Goal: Task Accomplishment & Management: Use online tool/utility

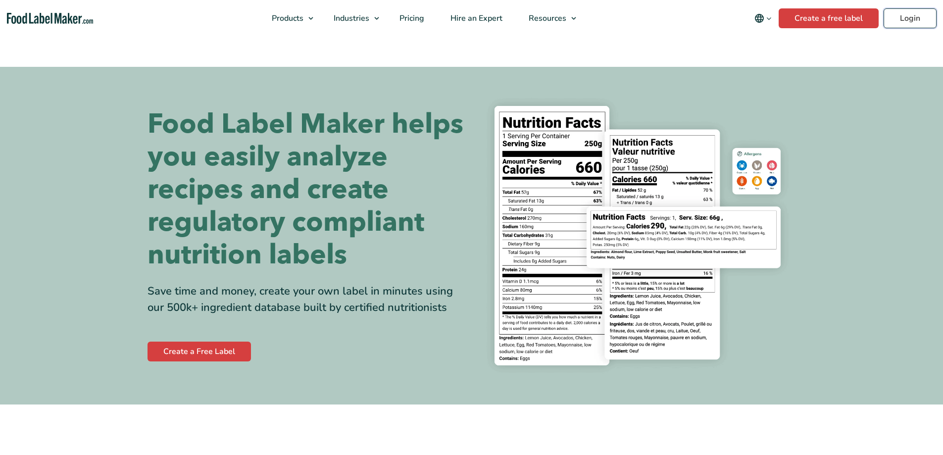
click at [910, 27] on header "Buy Now & Save Products Food Nutrition Labelling Supplements Formulation & Labe…" at bounding box center [471, 18] width 943 height 37
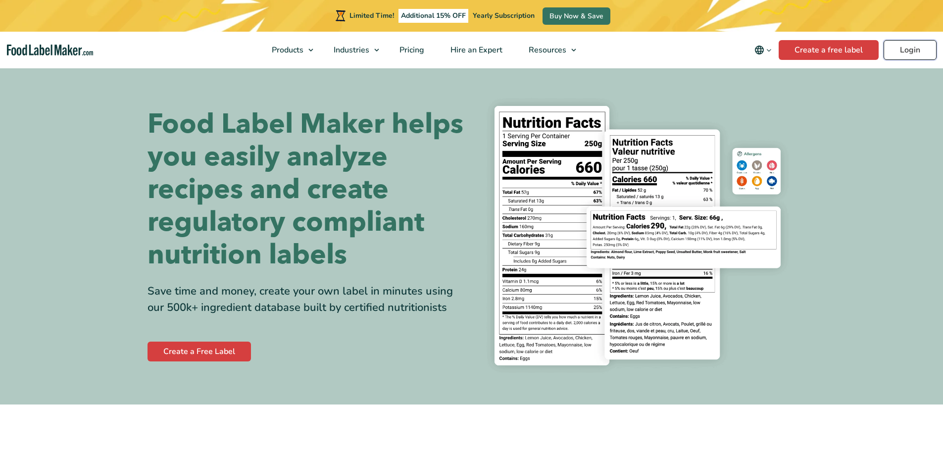
click at [903, 47] on link "Login" at bounding box center [909, 50] width 53 height 20
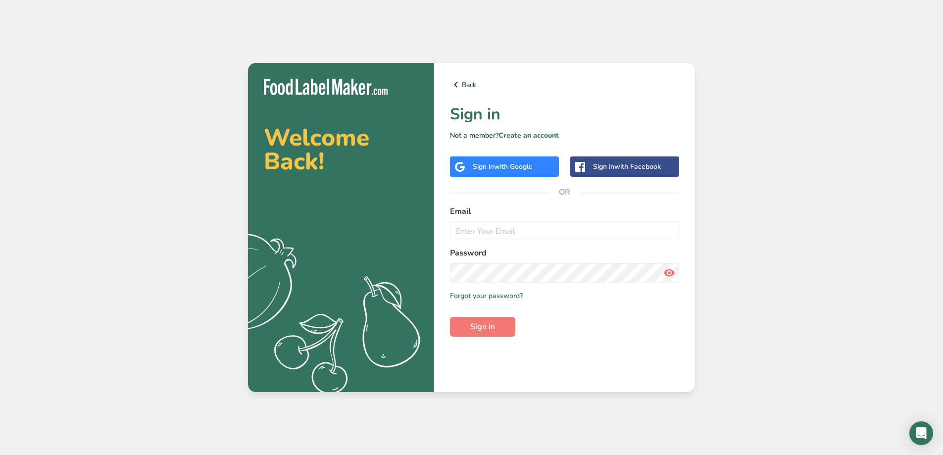
click at [510, 167] on span "with Google" at bounding box center [513, 166] width 39 height 9
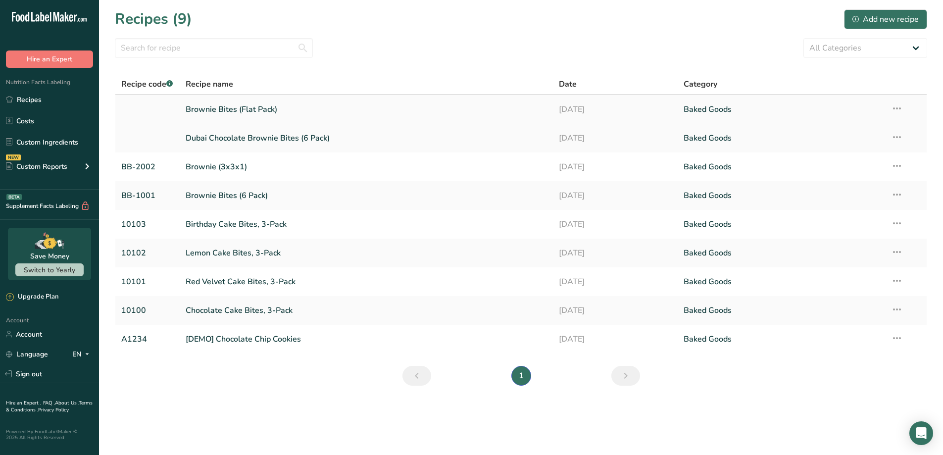
click at [240, 110] on link "Brownie Bites (Flat Pack)" at bounding box center [367, 109] width 362 height 21
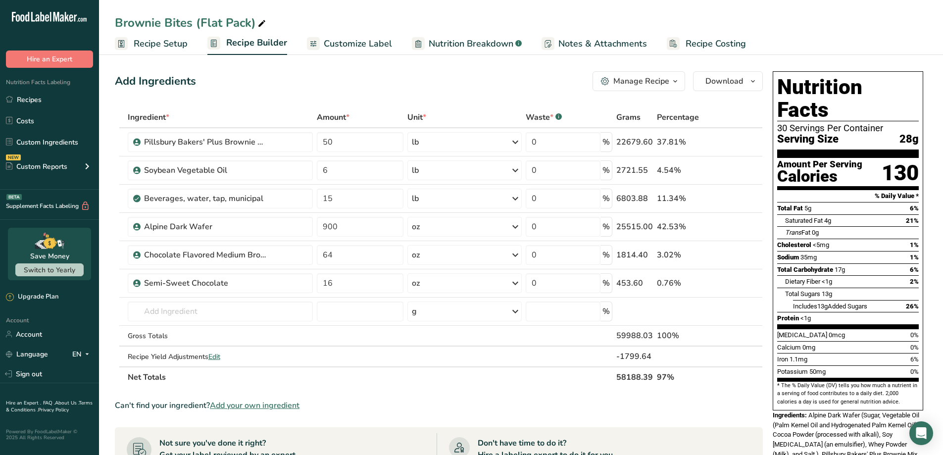
click at [166, 46] on span "Recipe Setup" at bounding box center [161, 43] width 54 height 13
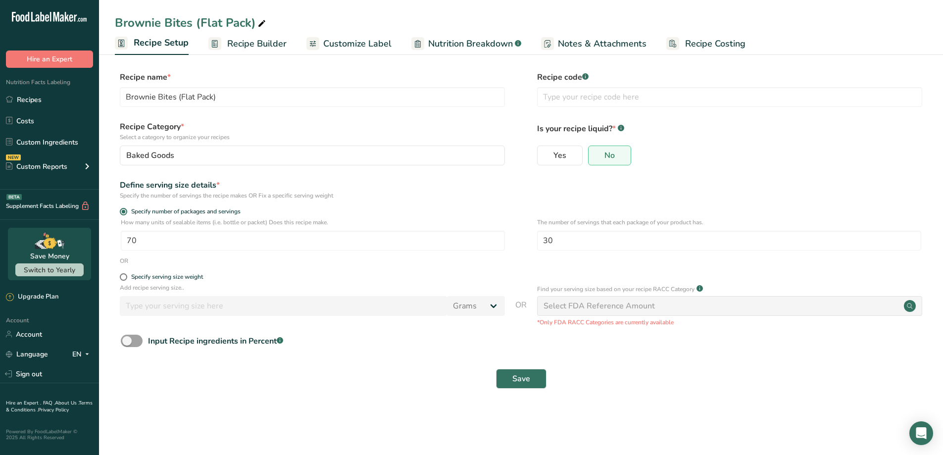
click at [268, 54] on link "Recipe Builder" at bounding box center [247, 44] width 78 height 22
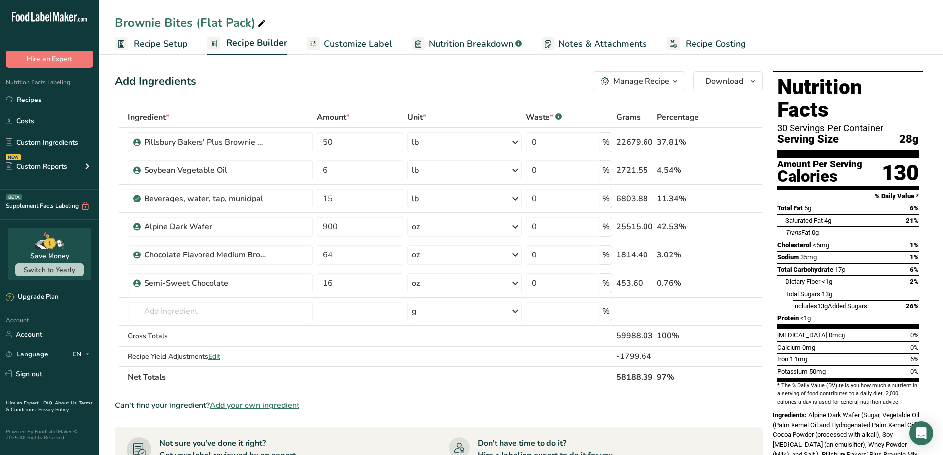
click at [733, 49] on span "Recipe Costing" at bounding box center [715, 43] width 60 height 13
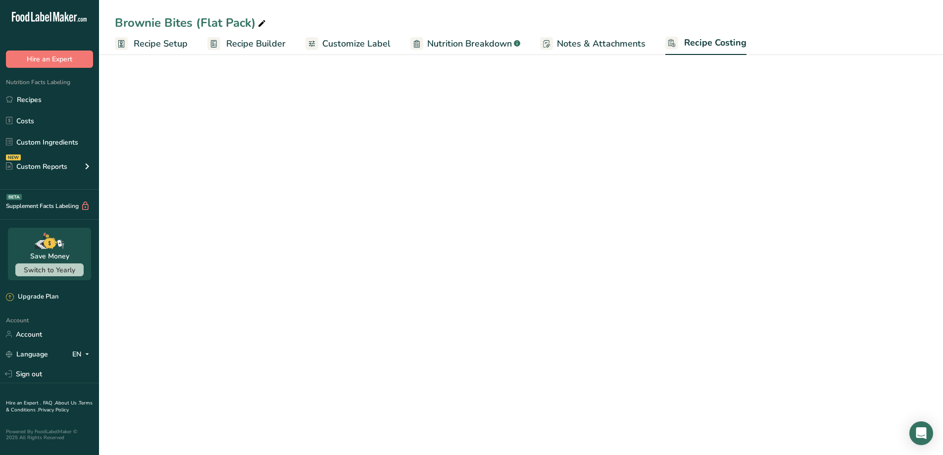
select select "12"
select select "5"
select select "12"
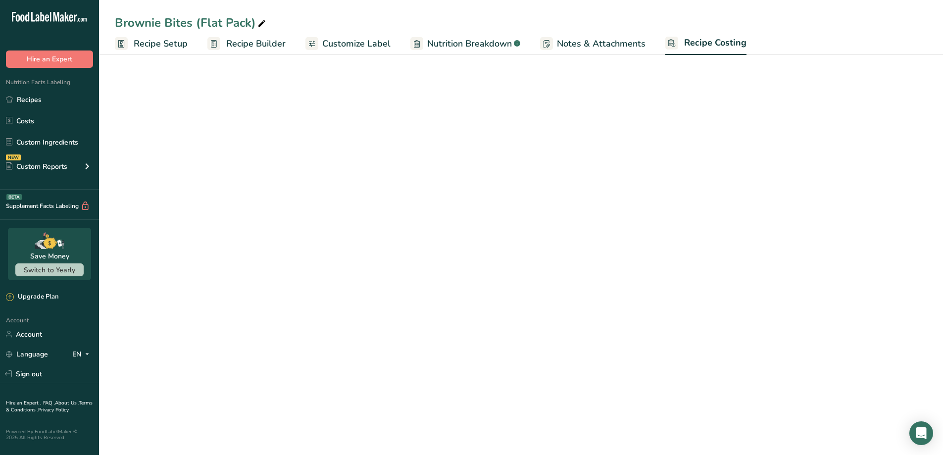
select select "5"
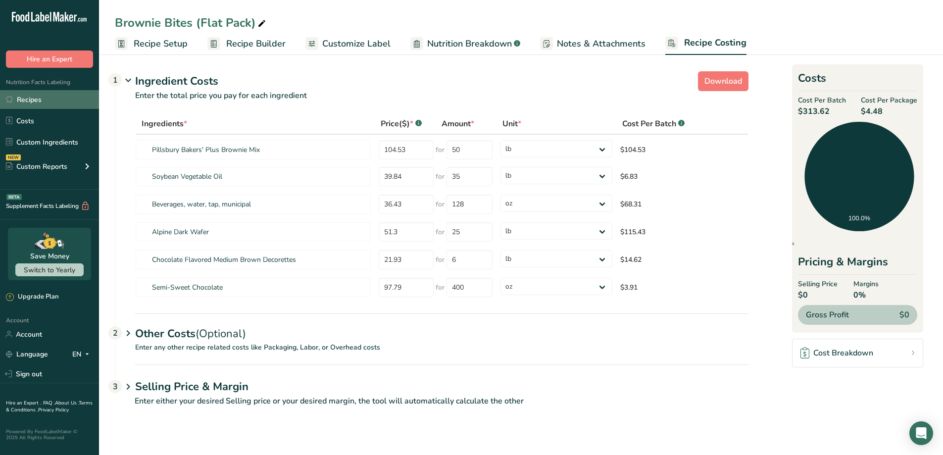
click at [50, 98] on link "Recipes" at bounding box center [49, 99] width 99 height 19
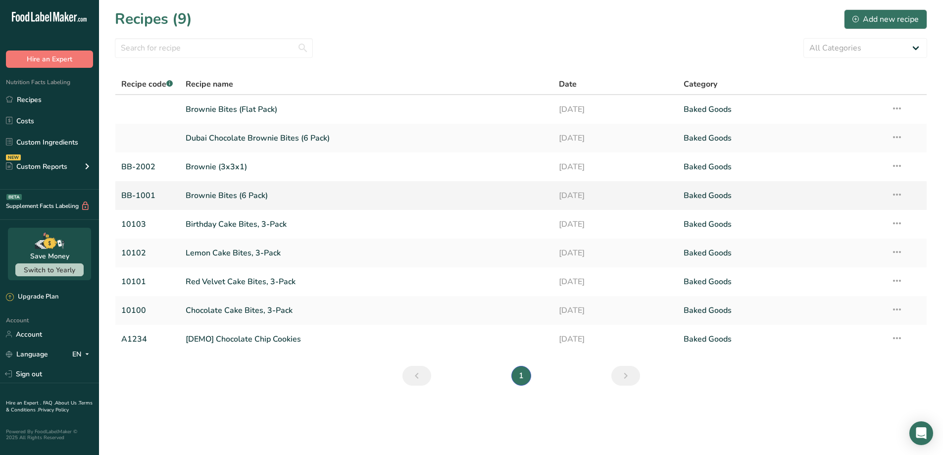
click at [307, 199] on link "Brownie Bites (6 Pack)" at bounding box center [367, 195] width 362 height 21
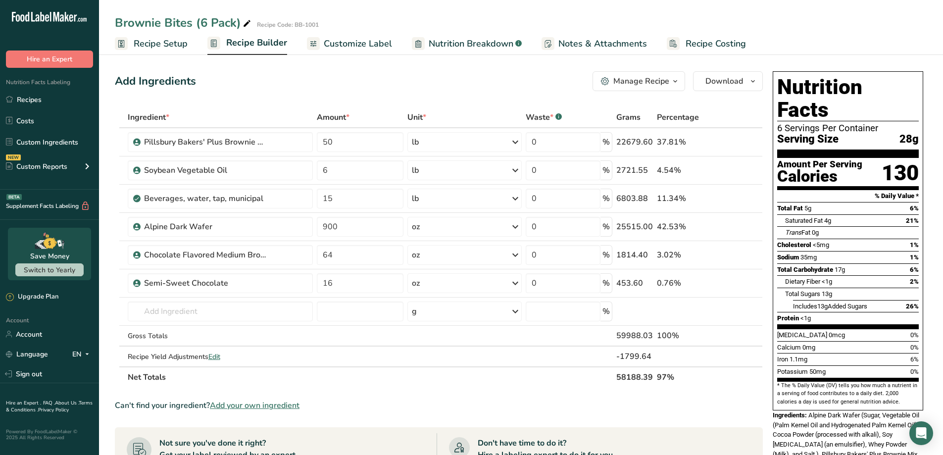
click at [274, 47] on span "Recipe Builder" at bounding box center [256, 42] width 61 height 13
click at [257, 44] on span "Recipe Builder" at bounding box center [256, 42] width 61 height 13
click at [692, 34] on link "Recipe Costing" at bounding box center [706, 44] width 79 height 22
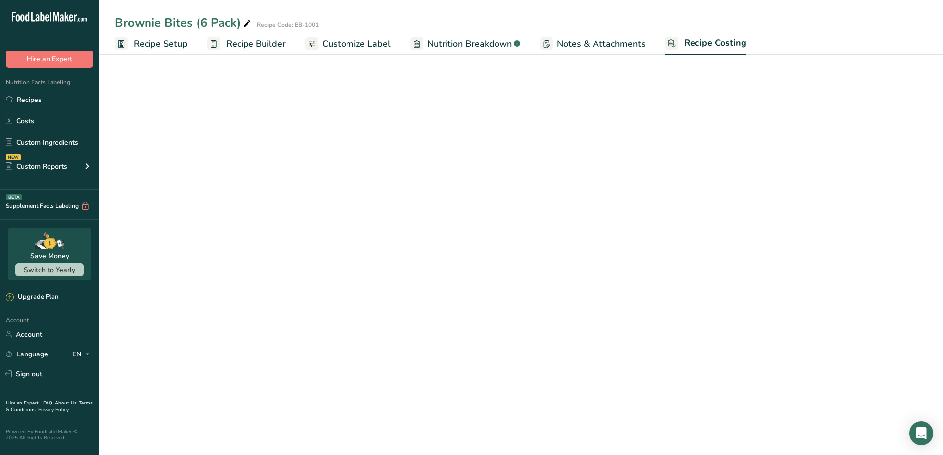
select select "12"
select select "5"
select select "12"
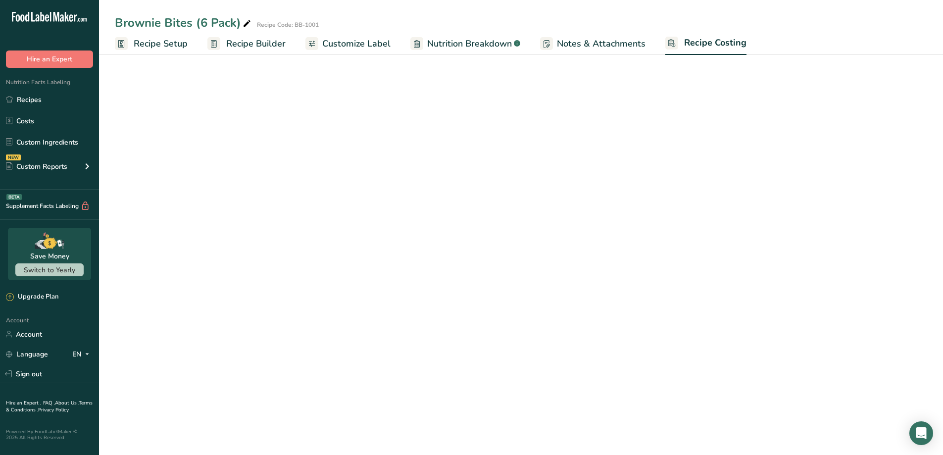
select select "5"
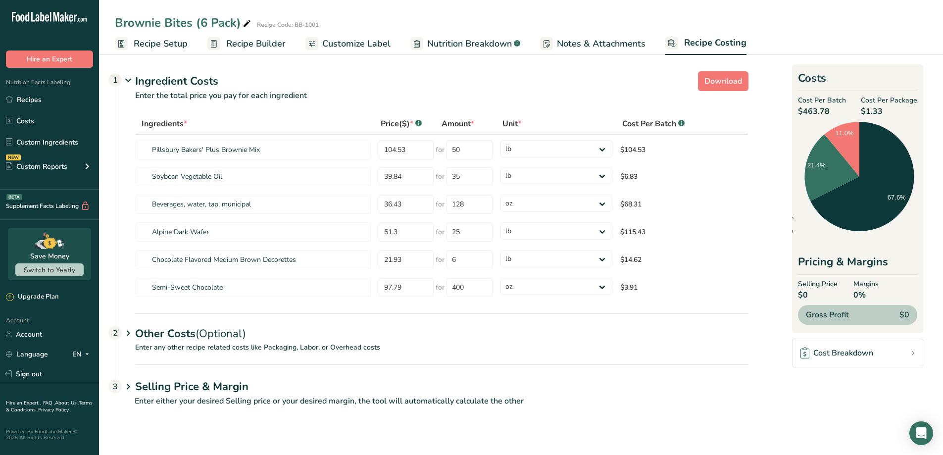
click at [156, 50] on span "Recipe Setup" at bounding box center [161, 43] width 54 height 13
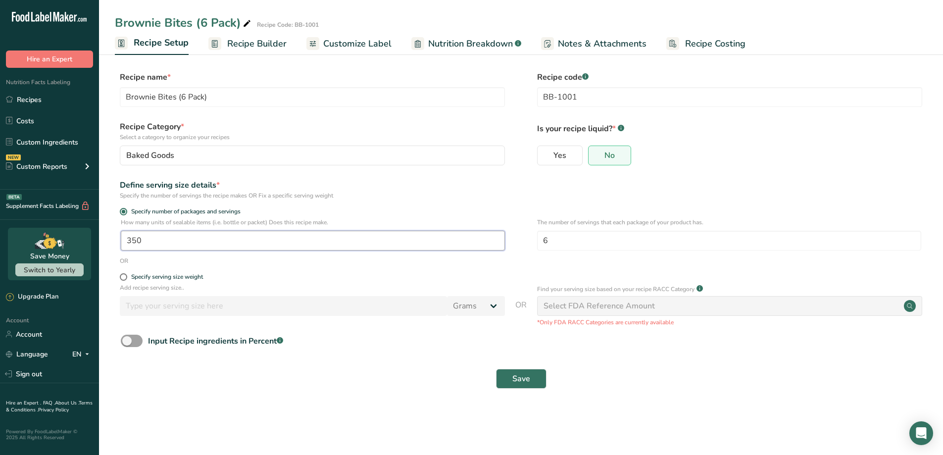
click at [166, 235] on input "350" at bounding box center [313, 241] width 384 height 20
click at [249, 21] on icon at bounding box center [246, 24] width 9 height 14
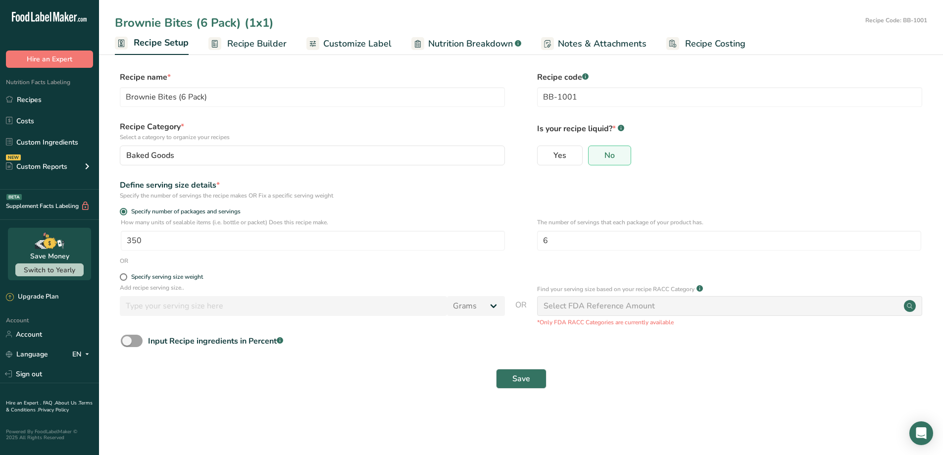
type input "Brownie Bites (6 Pack) (1x1)"
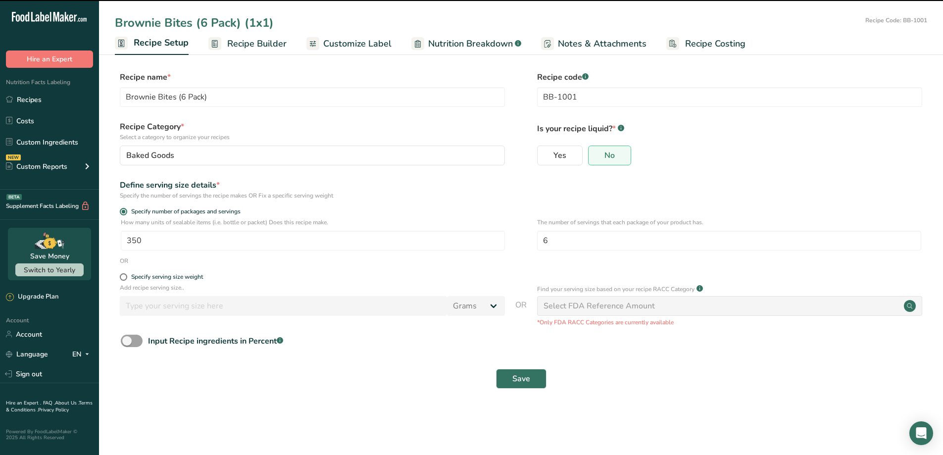
type input "Brownie Bites (6 Pack) (1x1)"
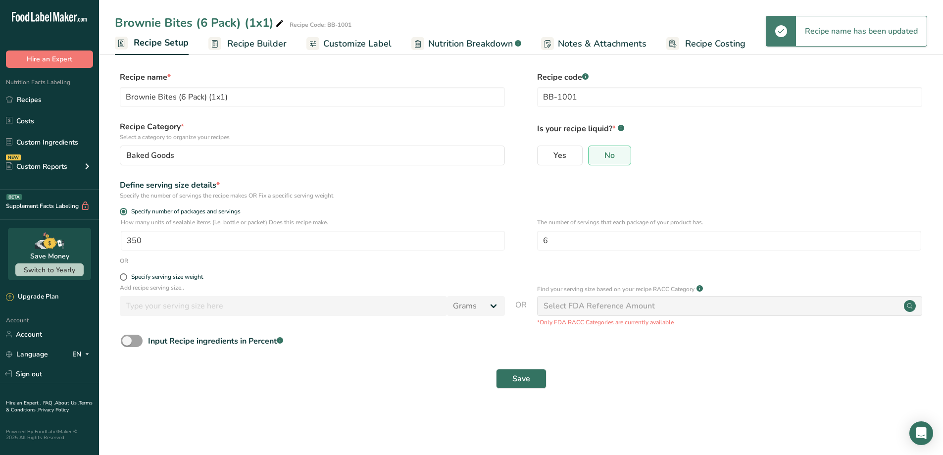
click at [536, 389] on div "Save" at bounding box center [521, 379] width 812 height 32
click at [537, 376] on button "Save" at bounding box center [521, 379] width 50 height 20
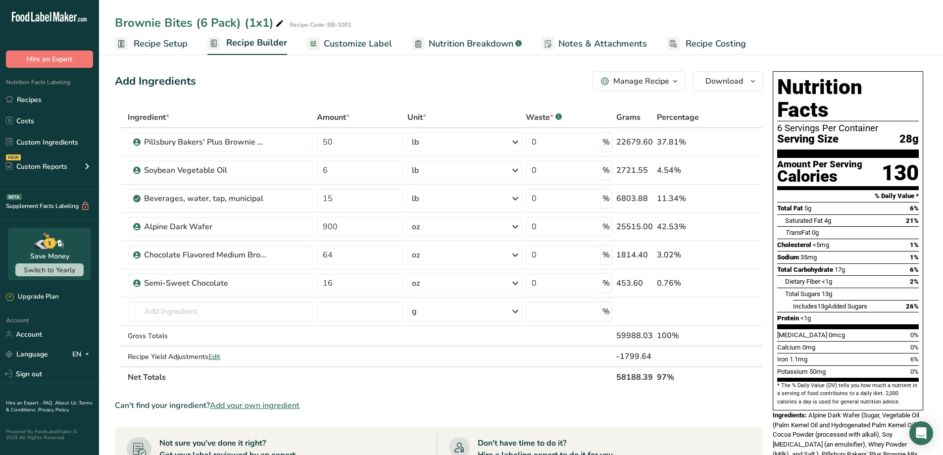
click at [708, 46] on span "Recipe Costing" at bounding box center [715, 43] width 60 height 13
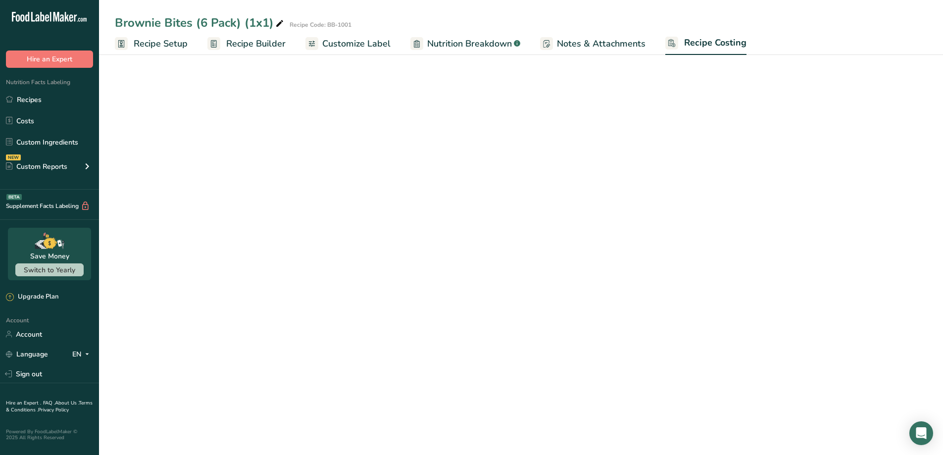
select select "12"
select select "5"
select select "12"
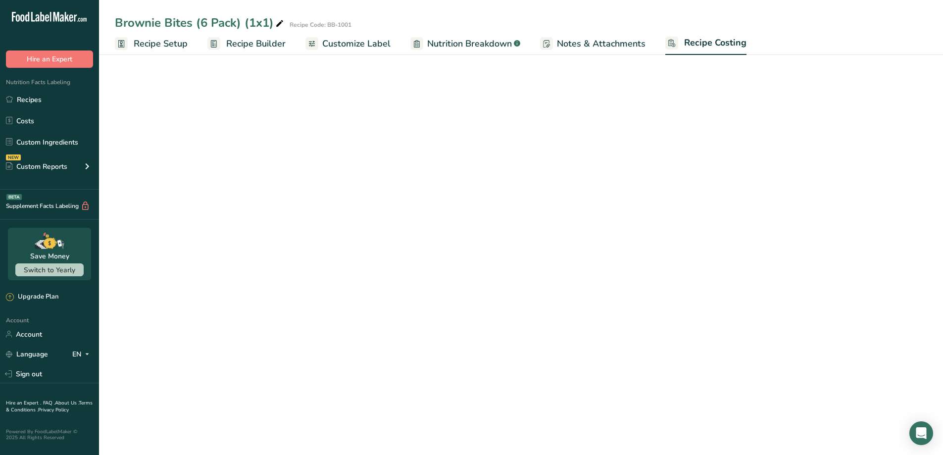
select select "5"
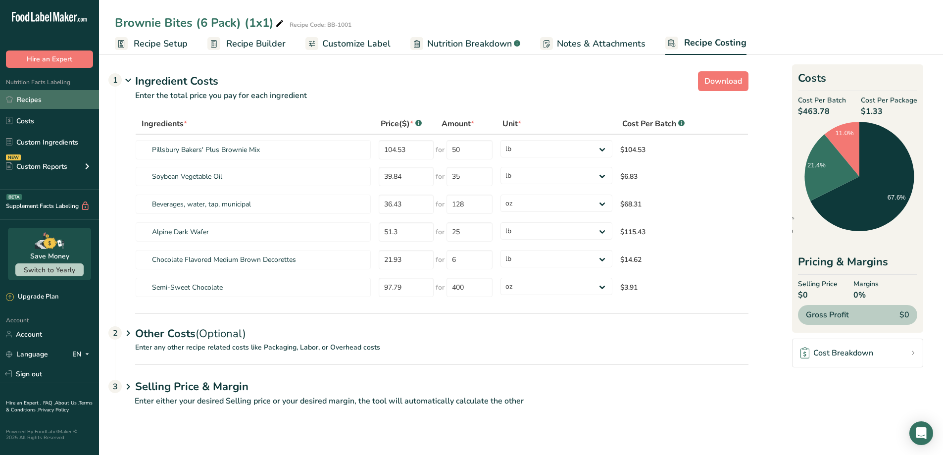
click at [47, 97] on link "Recipes" at bounding box center [49, 99] width 99 height 19
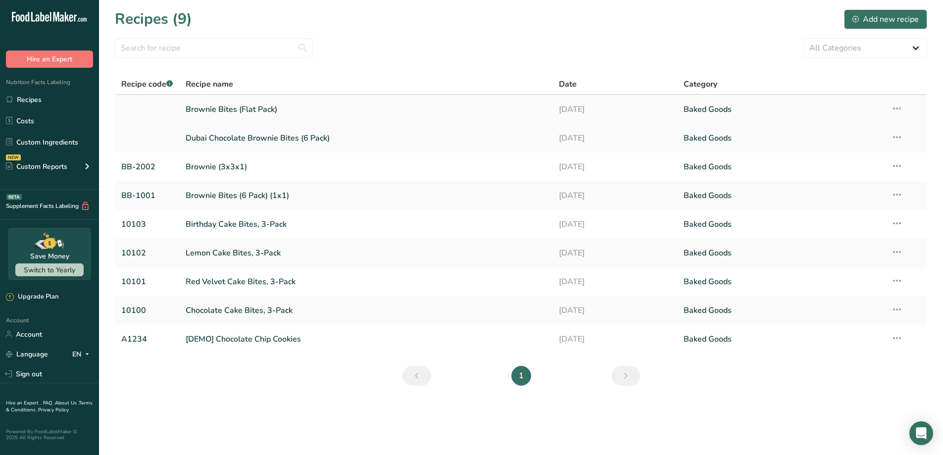
click at [290, 104] on link "Brownie Bites (Flat Pack)" at bounding box center [367, 109] width 362 height 21
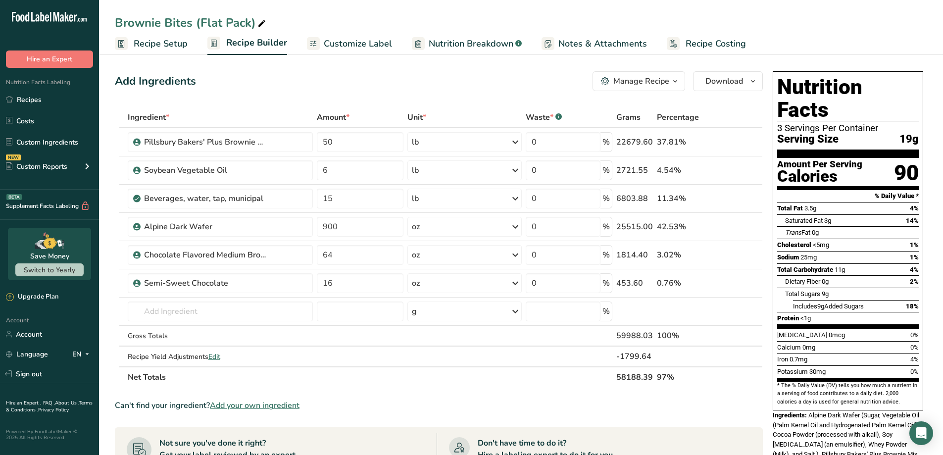
click at [726, 48] on span "Recipe Costing" at bounding box center [715, 43] width 60 height 13
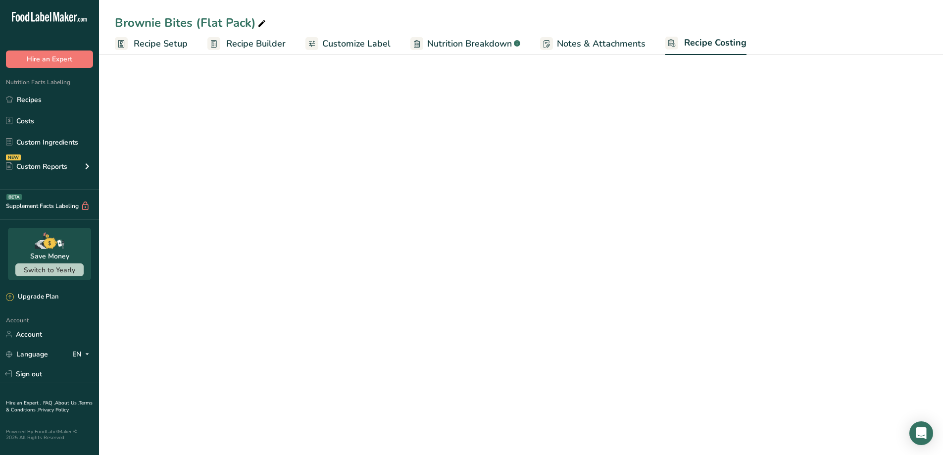
select select "12"
select select "5"
select select "12"
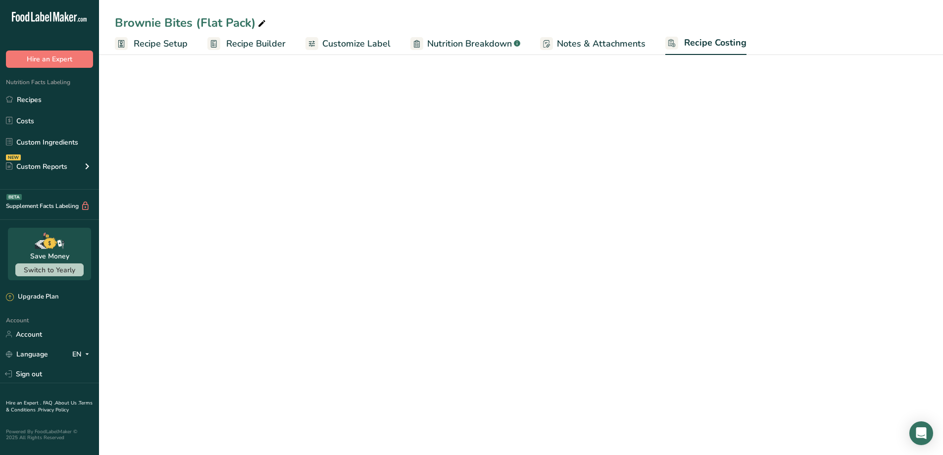
select select "5"
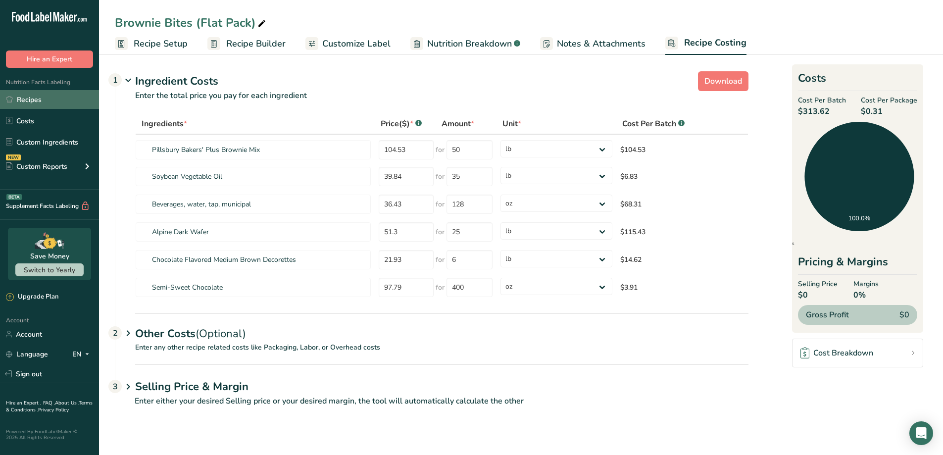
click at [58, 97] on link "Recipes" at bounding box center [49, 99] width 99 height 19
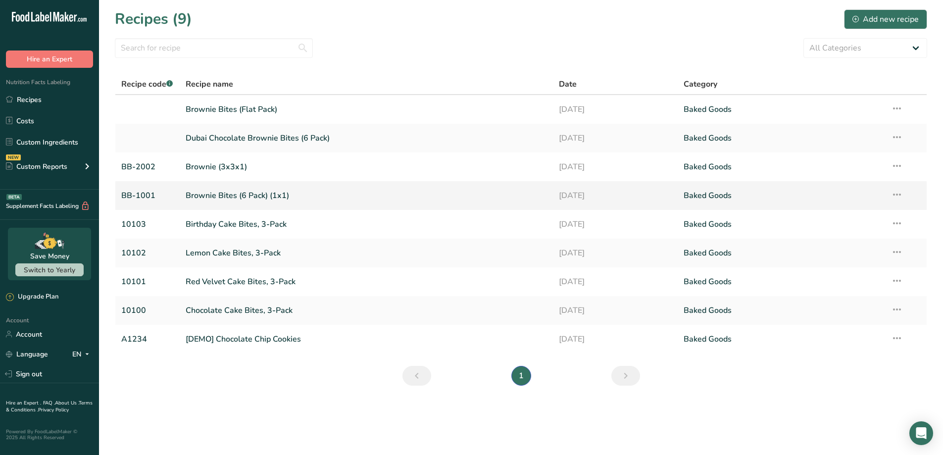
click at [224, 193] on link "Brownie Bites (6 Pack) (1x1)" at bounding box center [367, 195] width 362 height 21
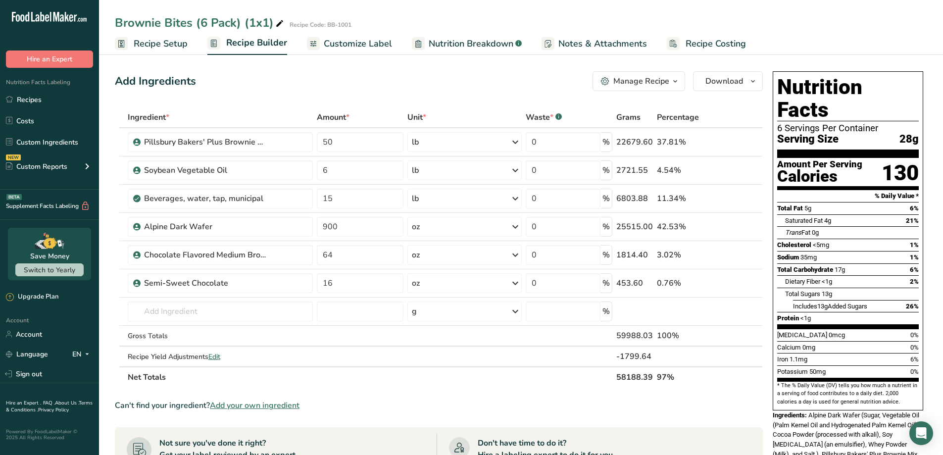
click at [697, 47] on span "Recipe Costing" at bounding box center [715, 43] width 60 height 13
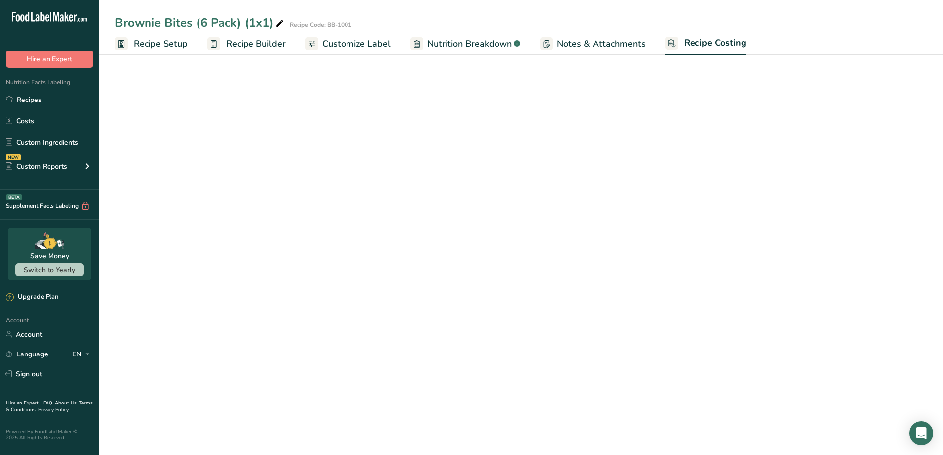
select select "12"
select select "5"
select select "12"
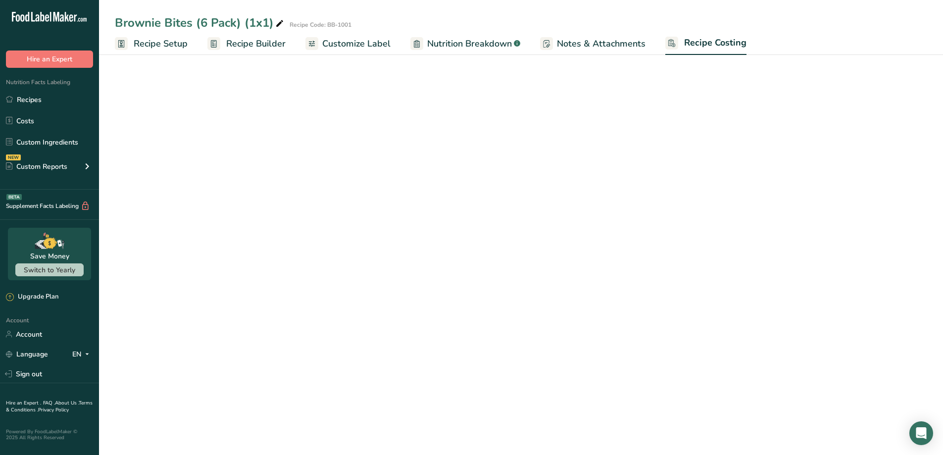
select select "5"
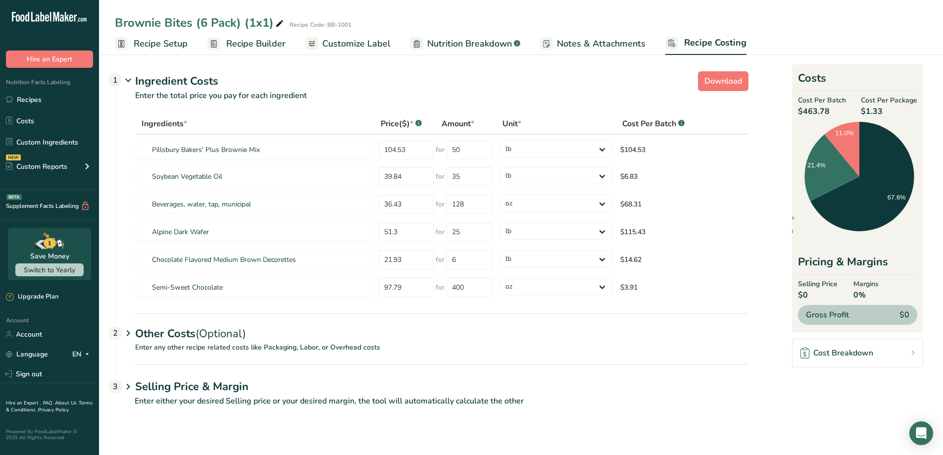
click at [154, 45] on span "Recipe Setup" at bounding box center [161, 43] width 54 height 13
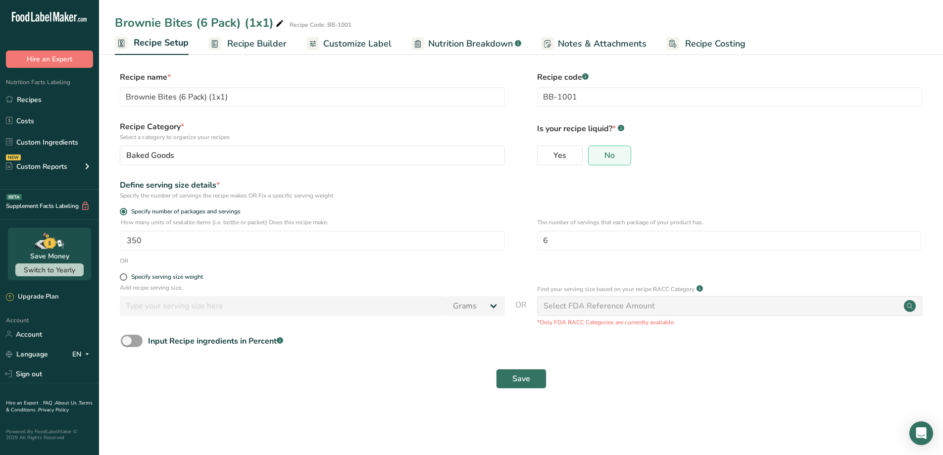
click at [247, 48] on span "Recipe Builder" at bounding box center [256, 43] width 59 height 13
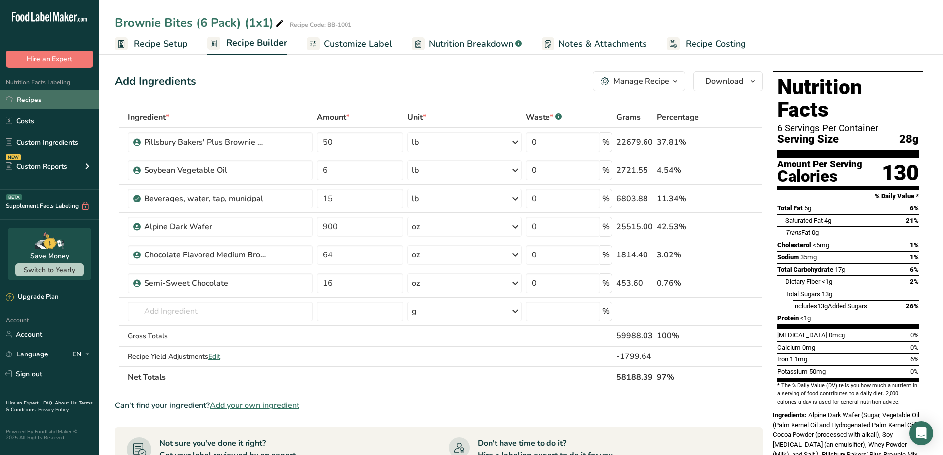
click at [31, 99] on link "Recipes" at bounding box center [49, 99] width 99 height 19
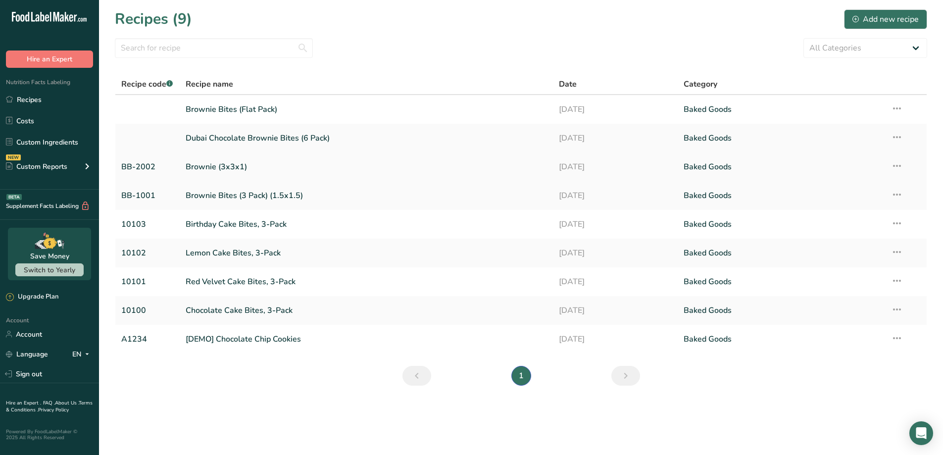
click at [238, 170] on link "Brownie (3x3x1)" at bounding box center [367, 166] width 362 height 21
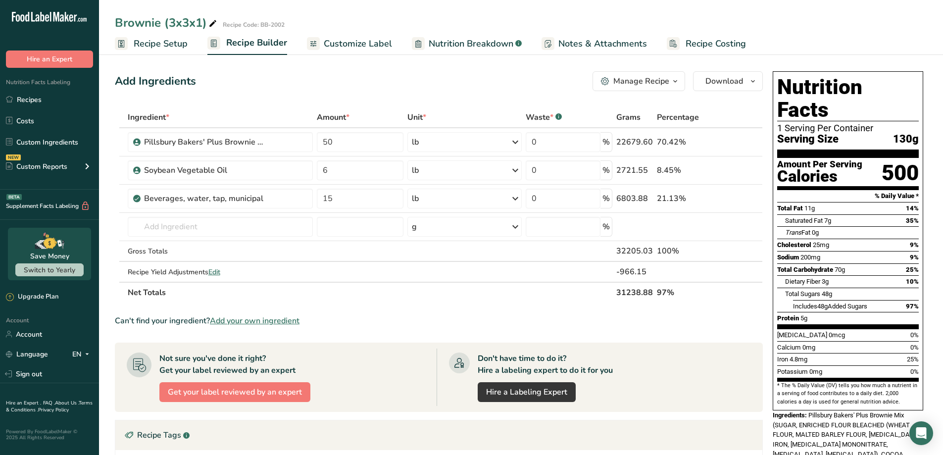
click at [692, 48] on span "Recipe Costing" at bounding box center [715, 43] width 60 height 13
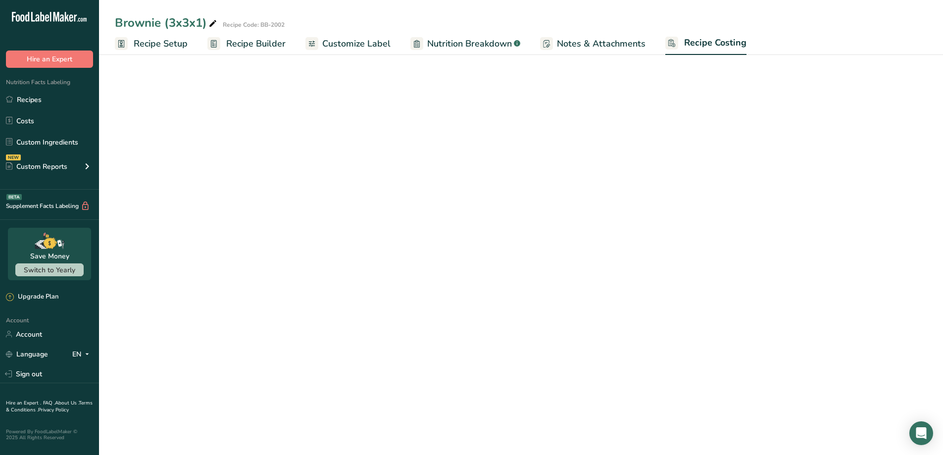
select select "12"
select select "5"
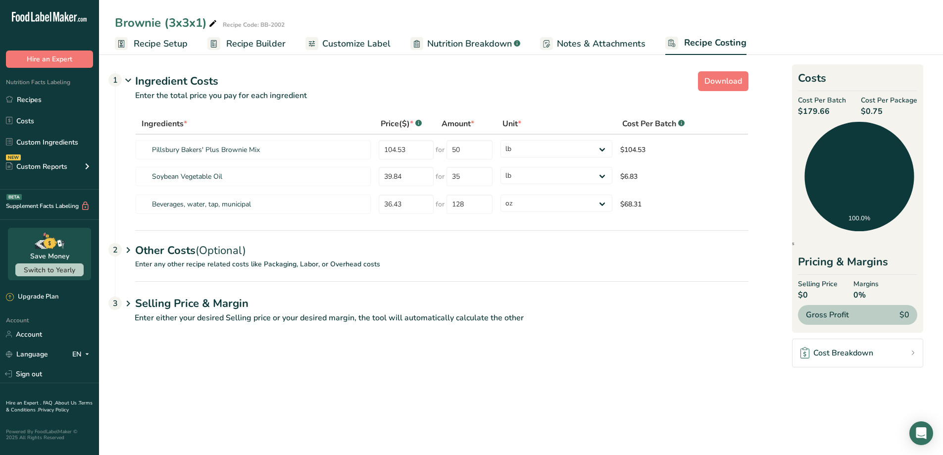
click at [147, 37] on span "Recipe Setup" at bounding box center [161, 43] width 54 height 13
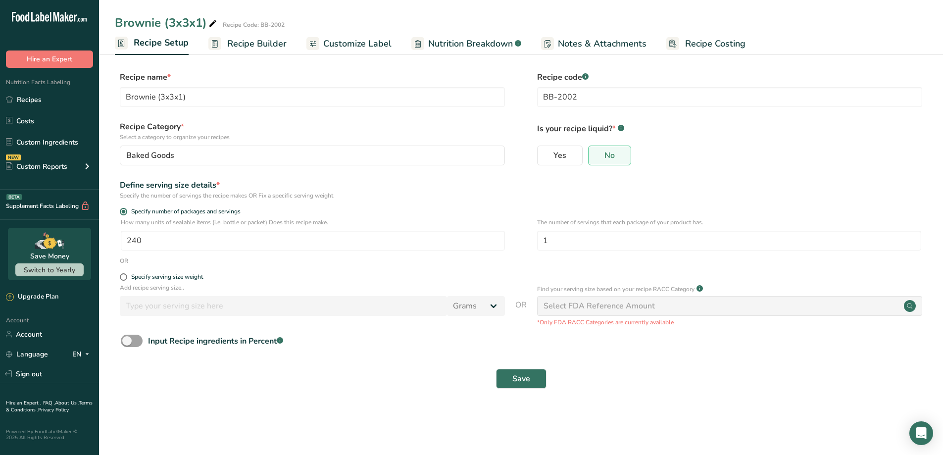
click at [719, 39] on span "Recipe Costing" at bounding box center [715, 43] width 60 height 13
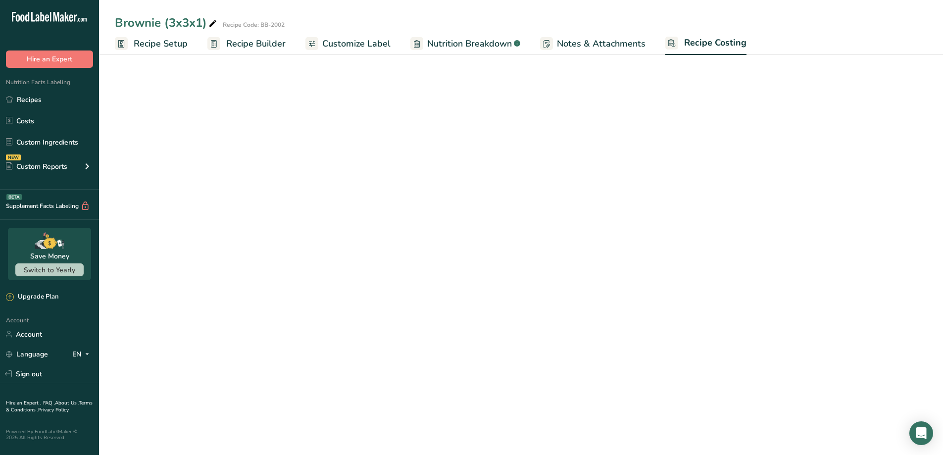
select select "12"
select select "5"
